Goal: Task Accomplishment & Management: Use online tool/utility

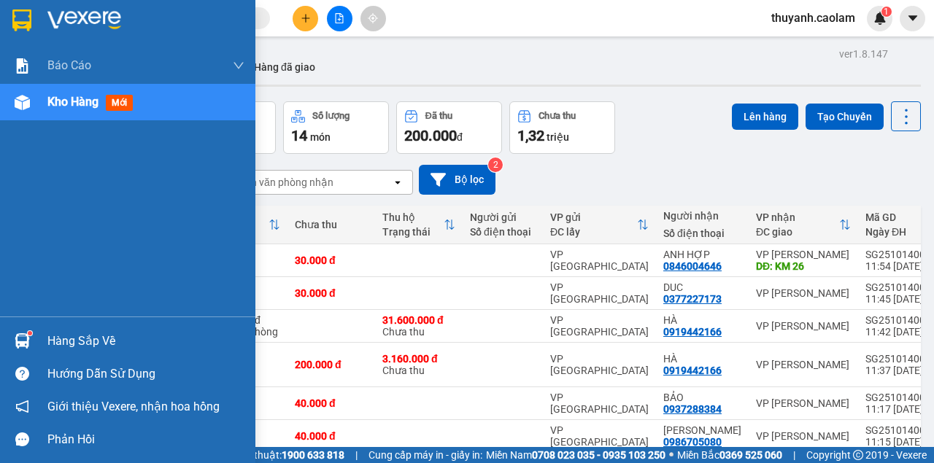
click at [25, 26] on img at bounding box center [21, 20] width 19 height 22
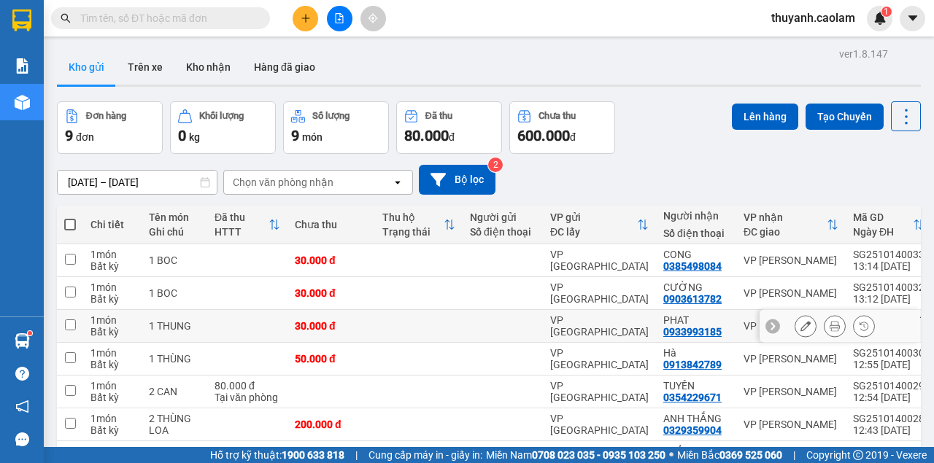
scroll to position [171, 0]
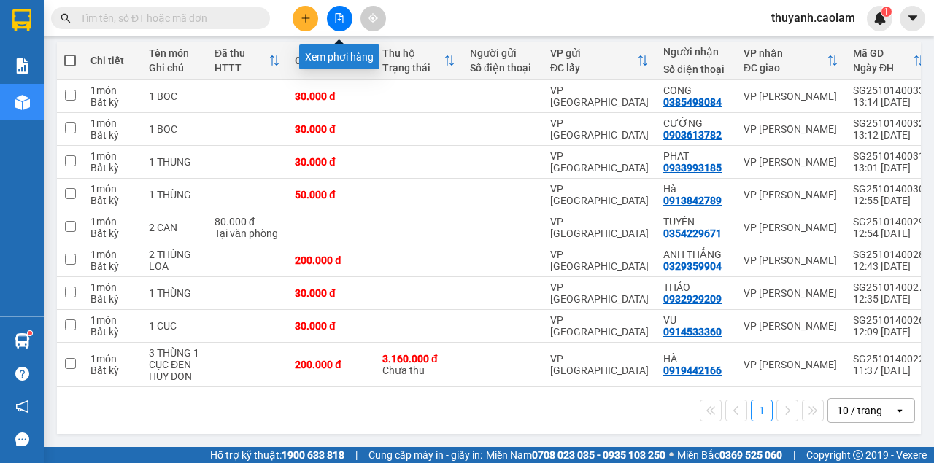
click at [342, 20] on icon "file-add" at bounding box center [339, 18] width 10 height 10
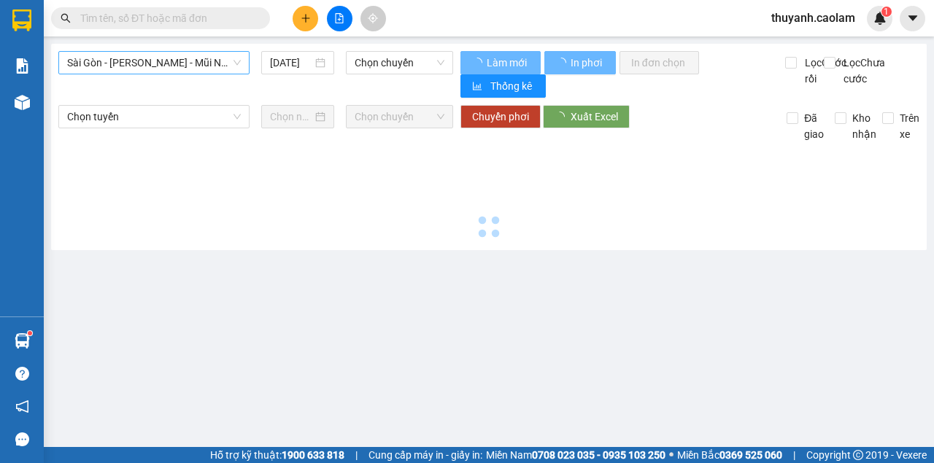
click at [173, 62] on span "Sài Gòn - [PERSON_NAME] - Mũi Né (CT Ông Đồn)" at bounding box center [154, 63] width 174 height 22
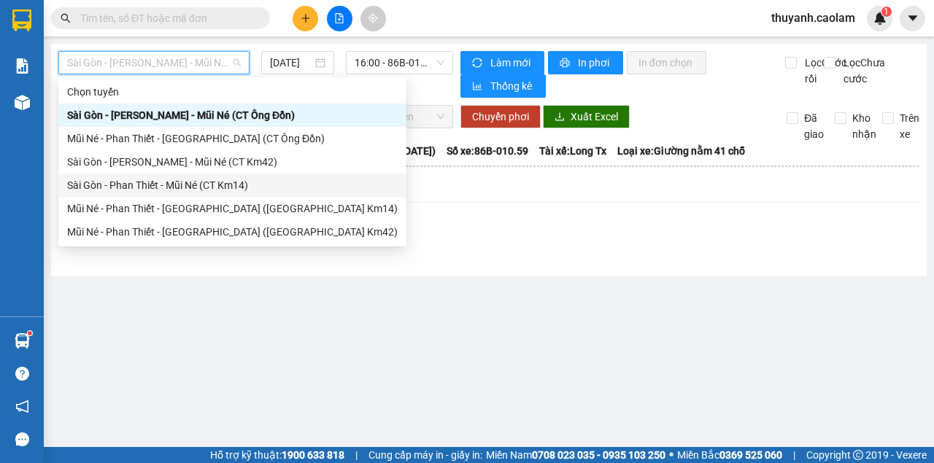
click at [241, 190] on div "Sài Gòn - Phan Thiết - Mũi Né (CT Km14)" at bounding box center [232, 185] width 330 height 16
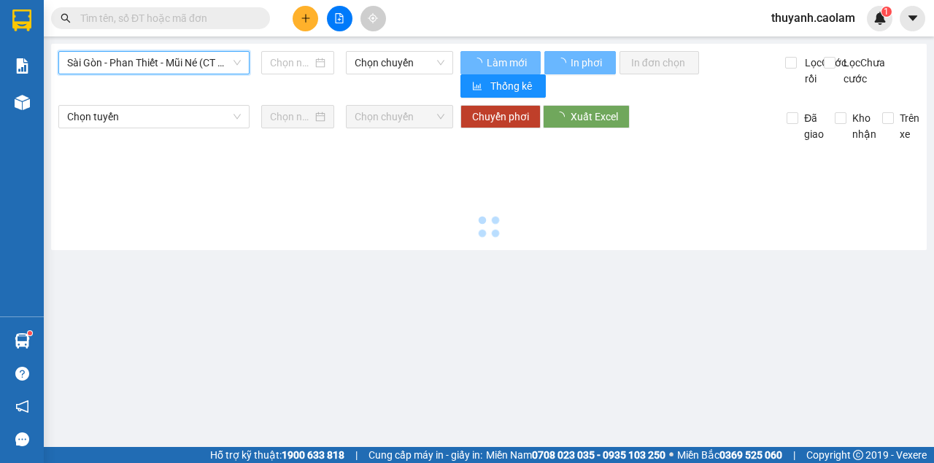
type input "[DATE]"
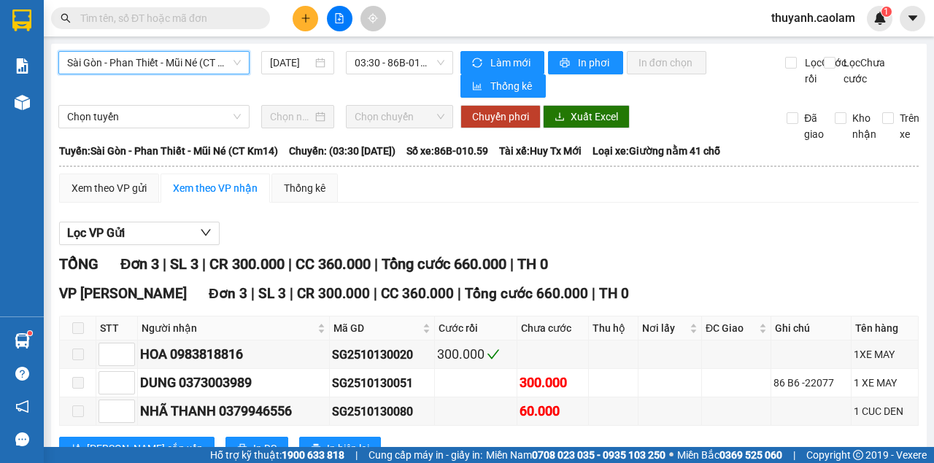
click at [225, 75] on div "Sài Gòn - Phan Thiết - Mũi Né (CT Km14) [GEOGRAPHIC_DATA] - [GEOGRAPHIC_DATA] -…" at bounding box center [255, 74] width 395 height 47
click at [229, 66] on span "Sài Gòn - Phan Thiết - Mũi Né (CT Km14)" at bounding box center [154, 63] width 174 height 22
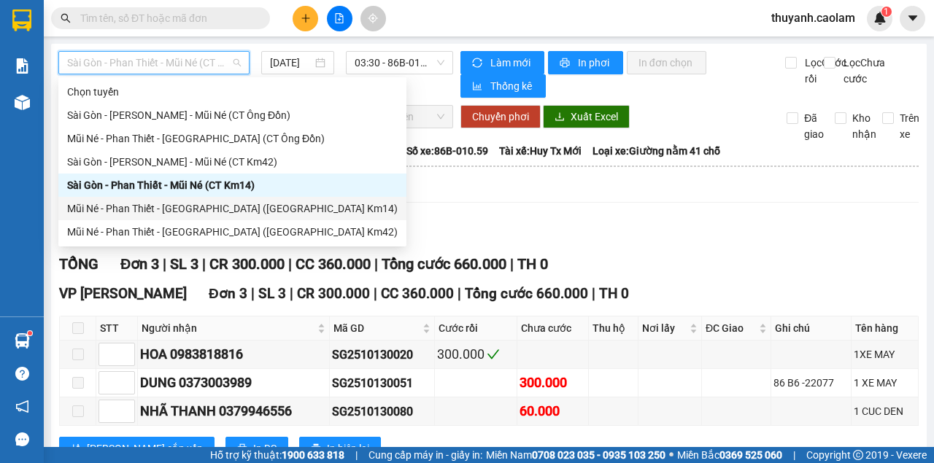
click at [226, 206] on div "Mũi Né - Phan Thiết - [GEOGRAPHIC_DATA] ([GEOGRAPHIC_DATA] Km14)" at bounding box center [232, 209] width 330 height 16
type input "[DATE]"
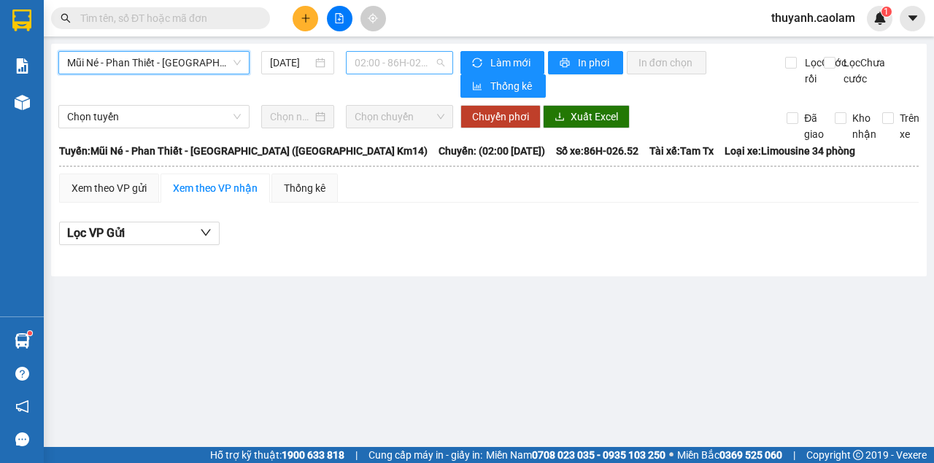
click at [376, 56] on span "02:00 - 86H-026.52" at bounding box center [399, 63] width 89 height 22
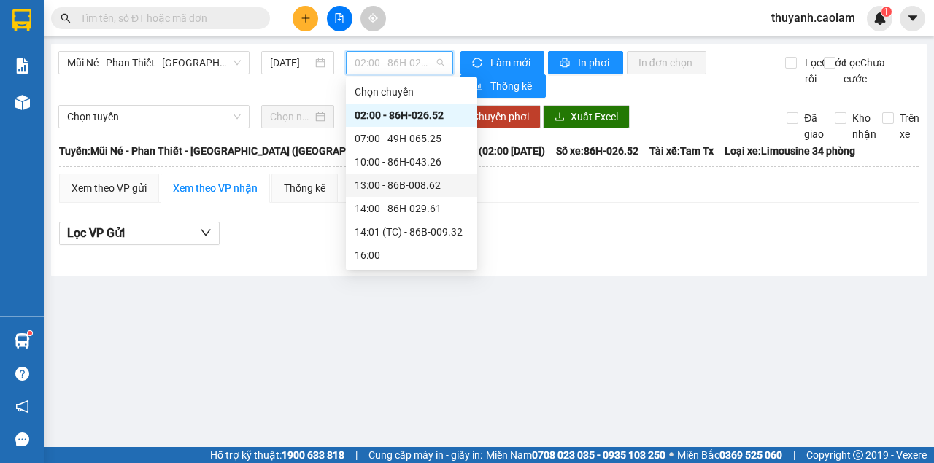
click at [407, 185] on div "13:00 - 86B-008.62" at bounding box center [412, 185] width 114 height 16
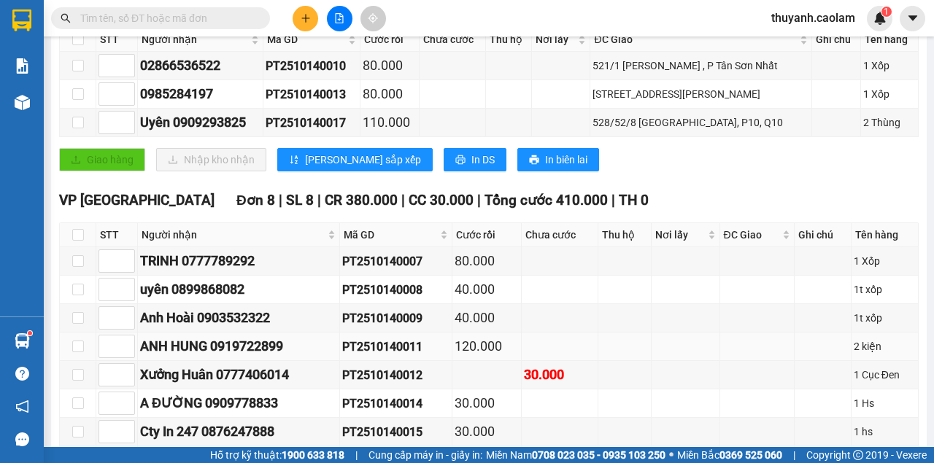
scroll to position [143, 0]
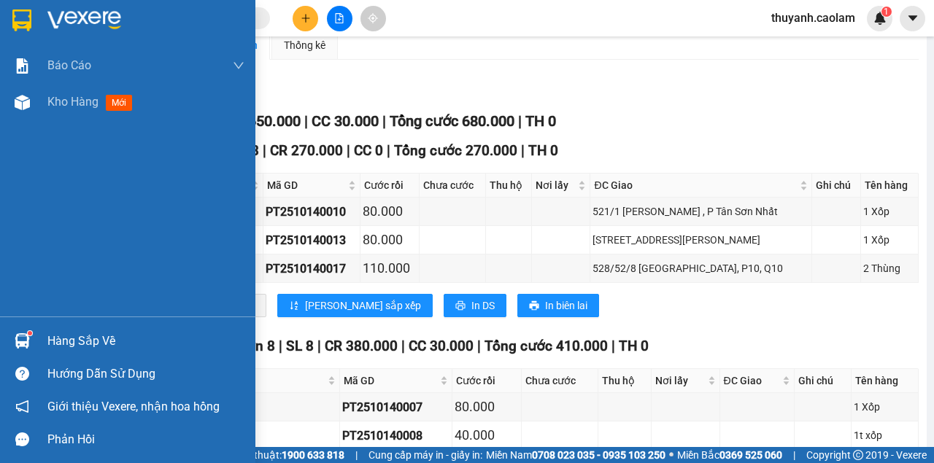
click at [26, 22] on img at bounding box center [21, 20] width 19 height 22
